Goal: Information Seeking & Learning: Learn about a topic

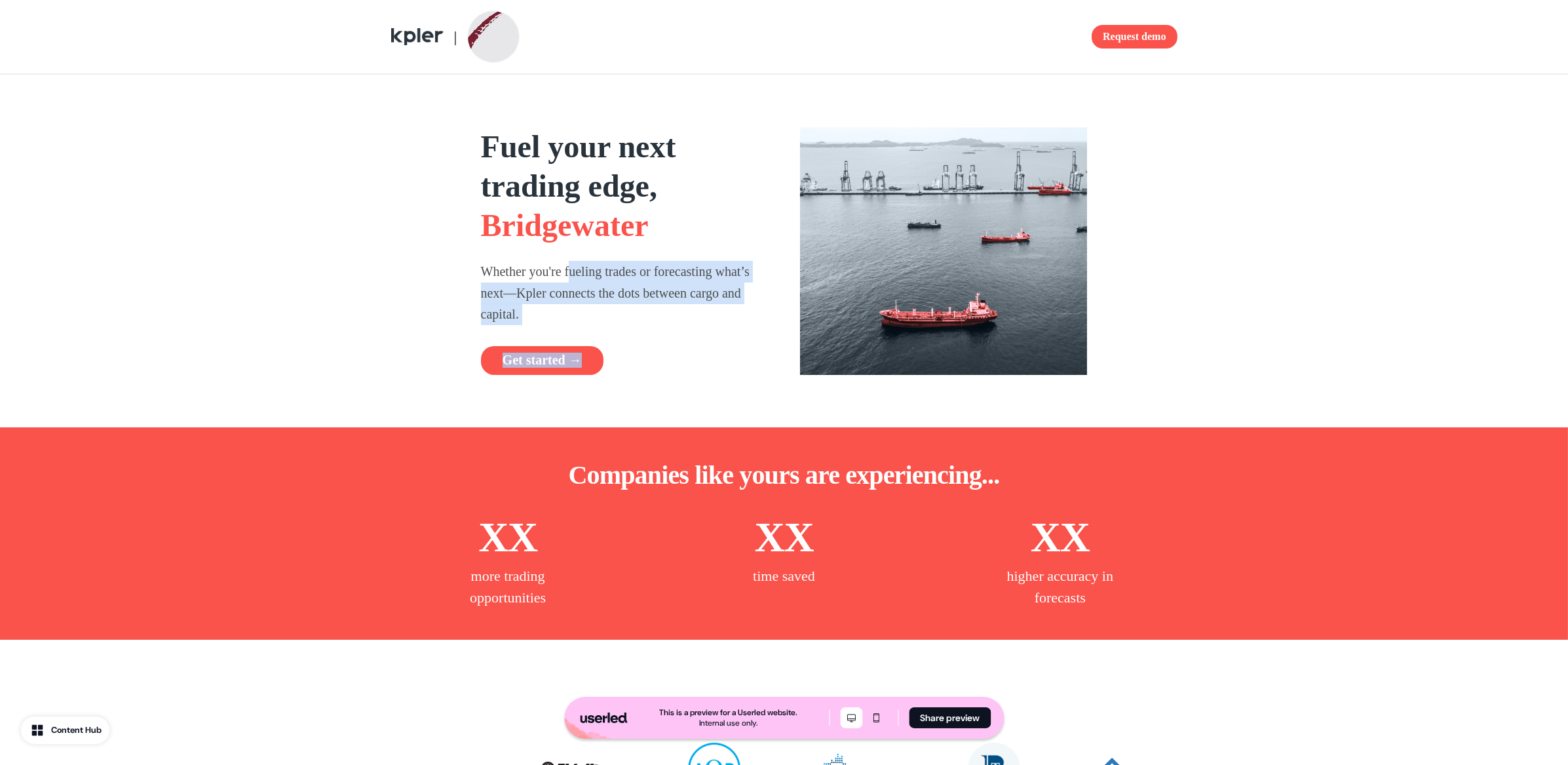
drag, startPoint x: 619, startPoint y: 351, endPoint x: 667, endPoint y: 357, distance: 48.4
click at [651, 356] on div "Fuel your next trading edge, Bridgewater Whether you're fueling trades or forec…" at bounding box center [625, 251] width 287 height 248
drag, startPoint x: 675, startPoint y: 357, endPoint x: 608, endPoint y: 247, distance: 128.8
click at [675, 356] on div "Get started →" at bounding box center [625, 361] width 287 height 29
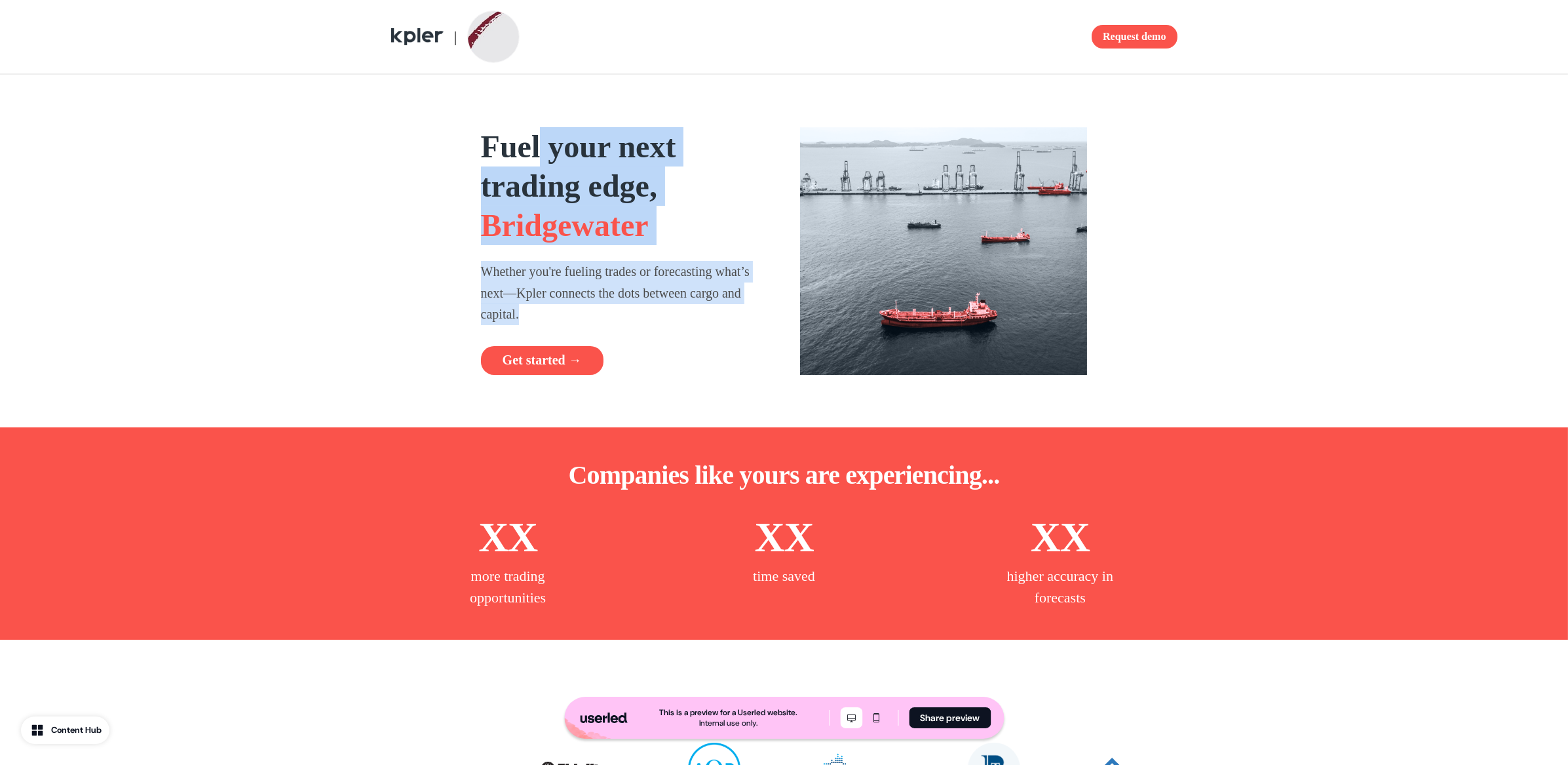
drag, startPoint x: 556, startPoint y: 253, endPoint x: 627, endPoint y: 330, distance: 104.7
click at [627, 330] on div "Fuel your next trading edge, Bridgewater Whether you're fueling trades or forec…" at bounding box center [625, 251] width 287 height 248
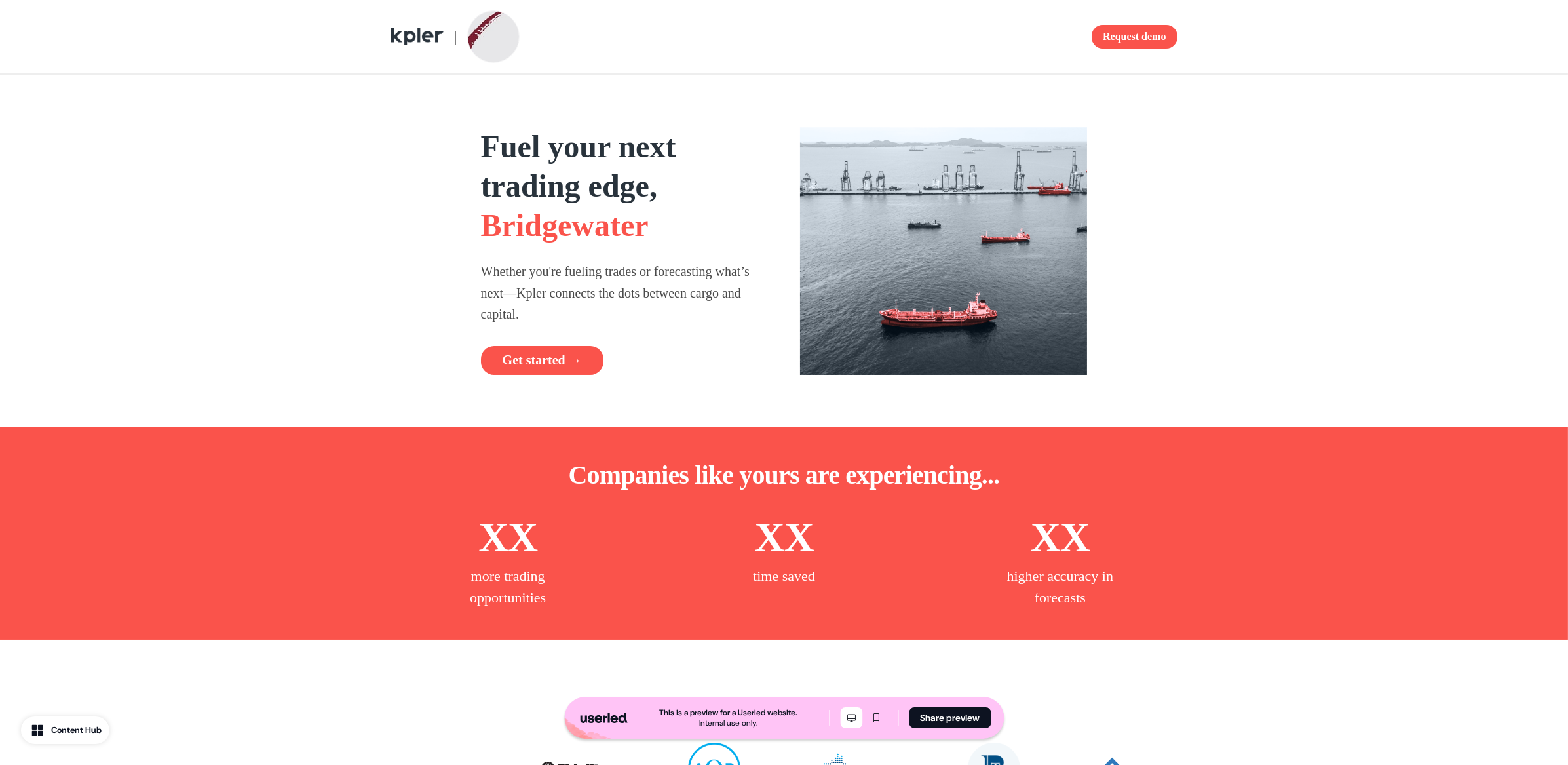
click at [626, 325] on div "Fuel your next trading edge, Bridgewater Whether you're fueling trades or forec…" at bounding box center [625, 251] width 287 height 248
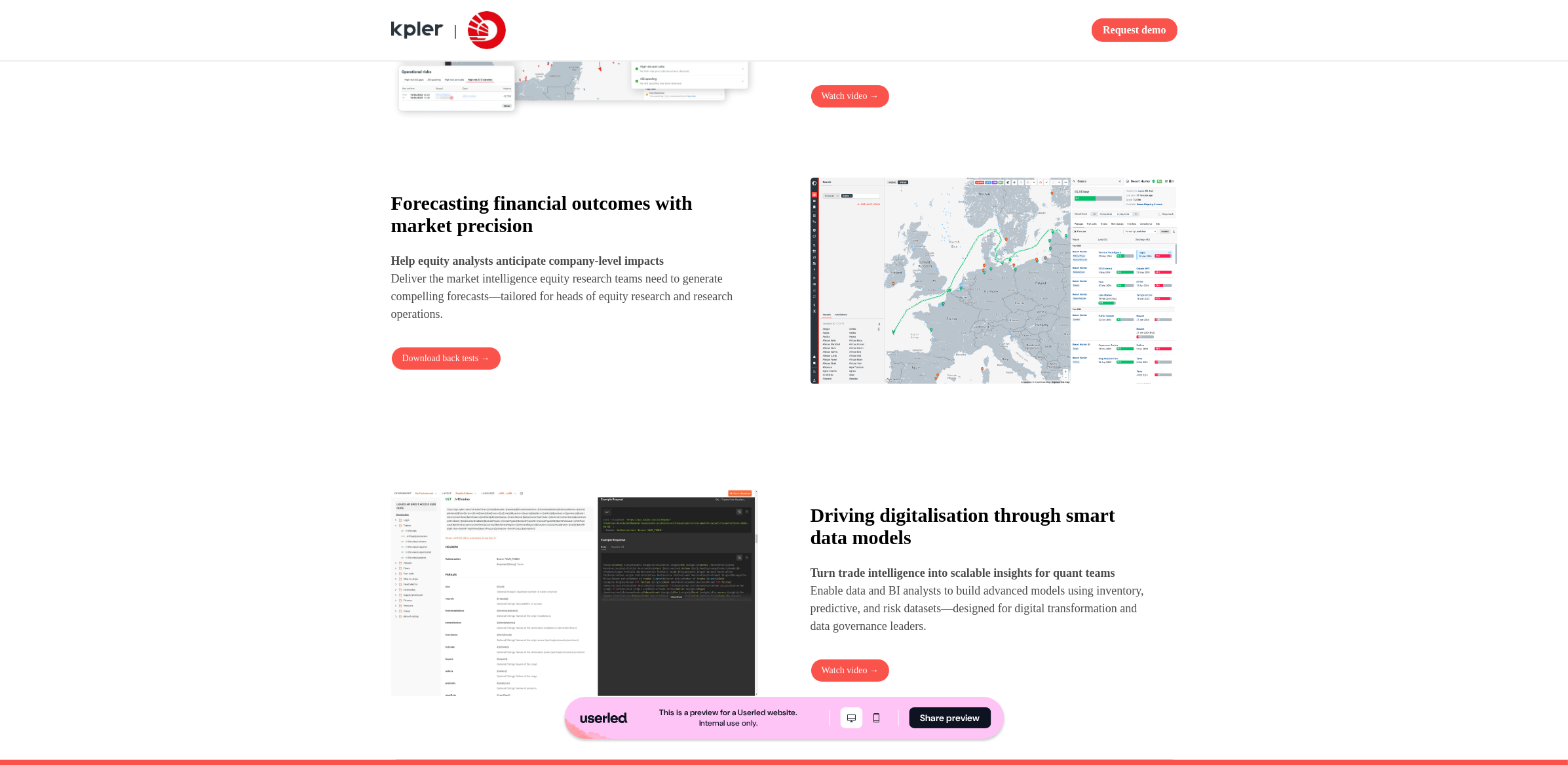
scroll to position [1264, 0]
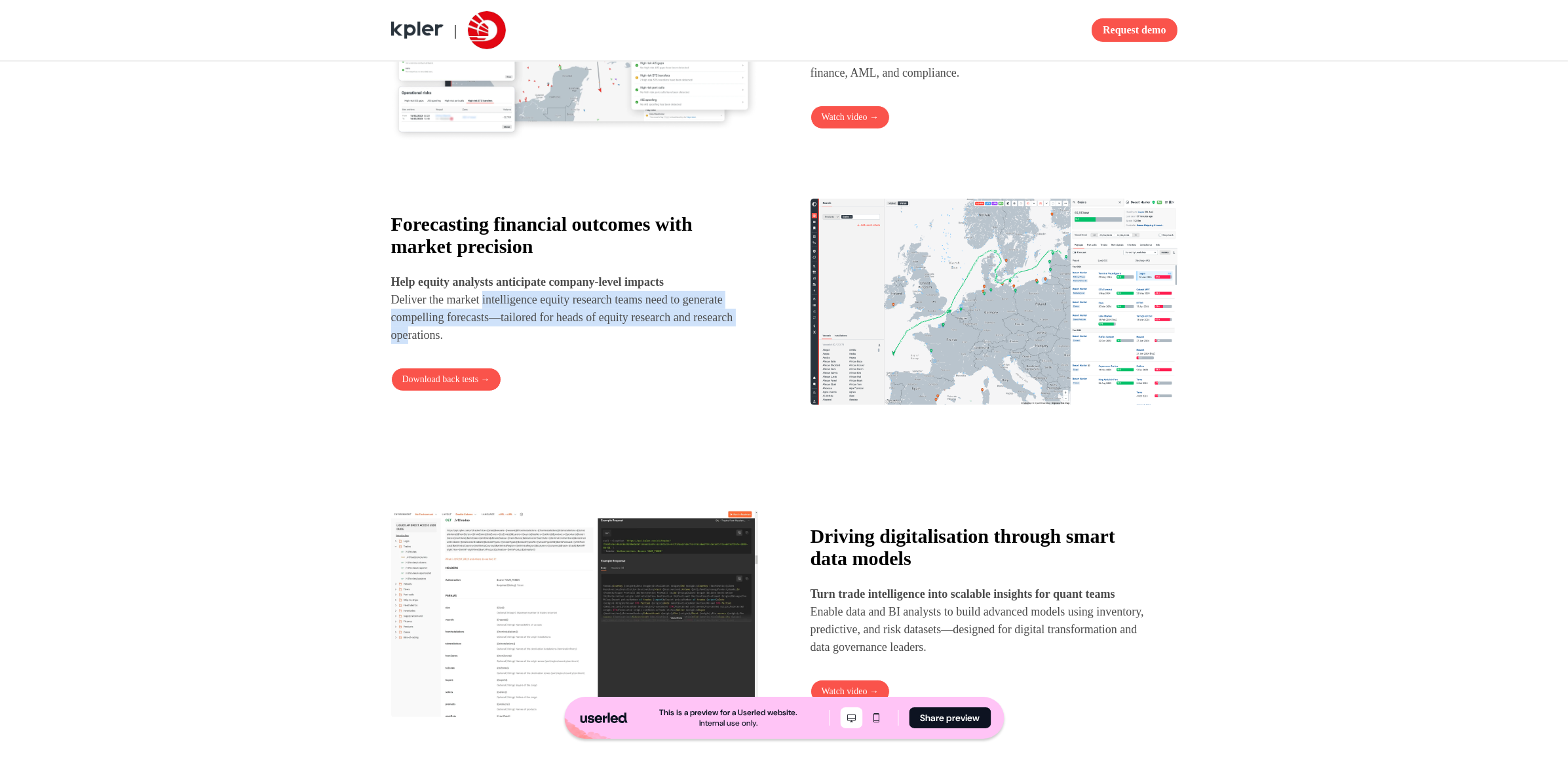
drag, startPoint x: 519, startPoint y: 348, endPoint x: 536, endPoint y: 361, distance: 21.4
click at [530, 344] on p "Help equity analysts anticipate company-level impacts Deliver the market intell…" at bounding box center [562, 309] width 343 height 71
click at [536, 344] on p "Help equity analysts anticipate company-level impacts Deliver the market intell…" at bounding box center [562, 309] width 343 height 71
drag, startPoint x: 559, startPoint y: 337, endPoint x: 595, endPoint y: 373, distance: 50.9
click at [588, 344] on p "Help equity analysts anticipate company-level impacts Deliver the market intell…" at bounding box center [562, 309] width 343 height 71
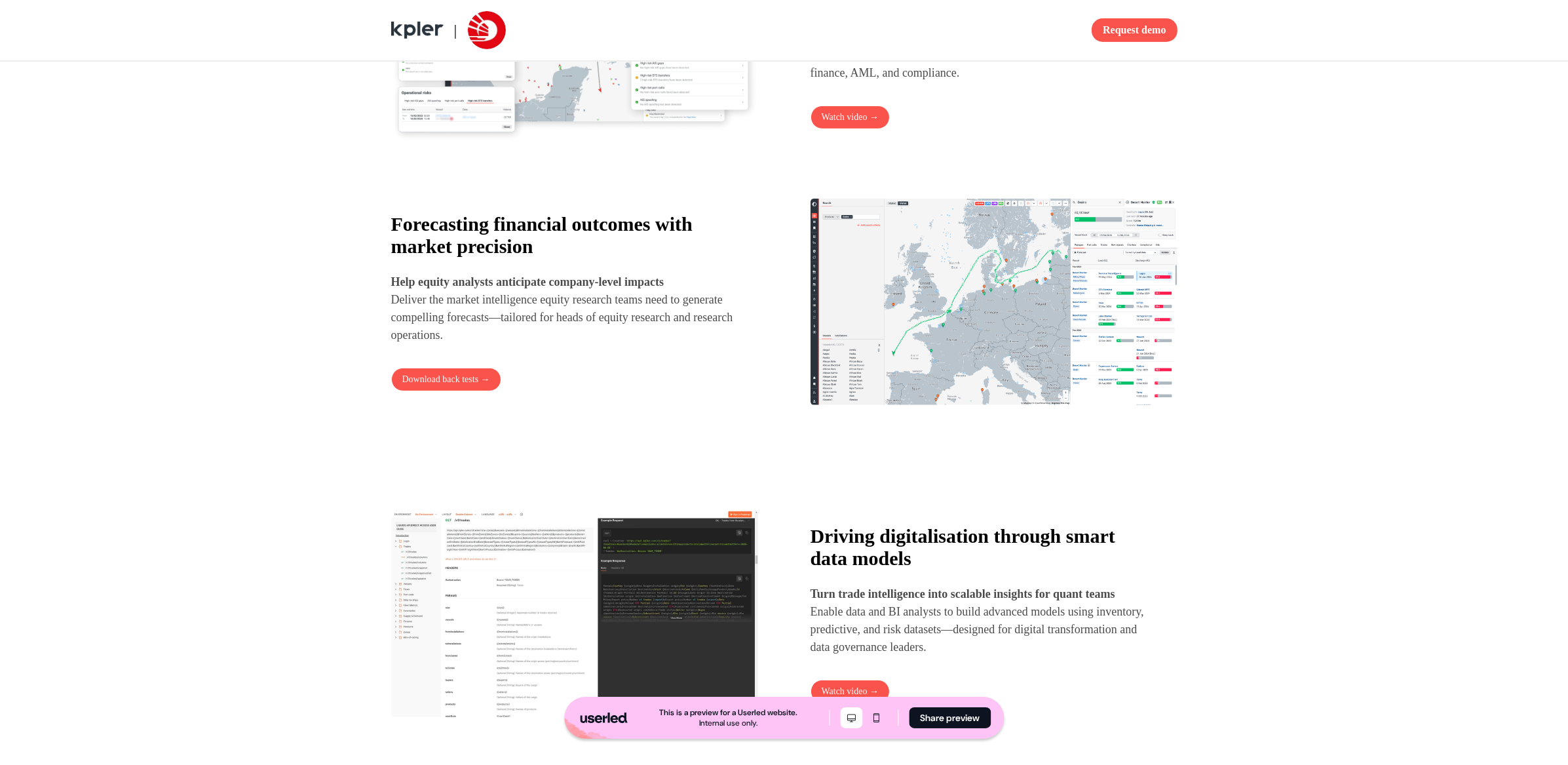
click at [597, 374] on div "Forecasting financial outcomes with market precision Help equity analysts antic…" at bounding box center [575, 302] width 367 height 179
